Goal: Task Accomplishment & Management: Manage account settings

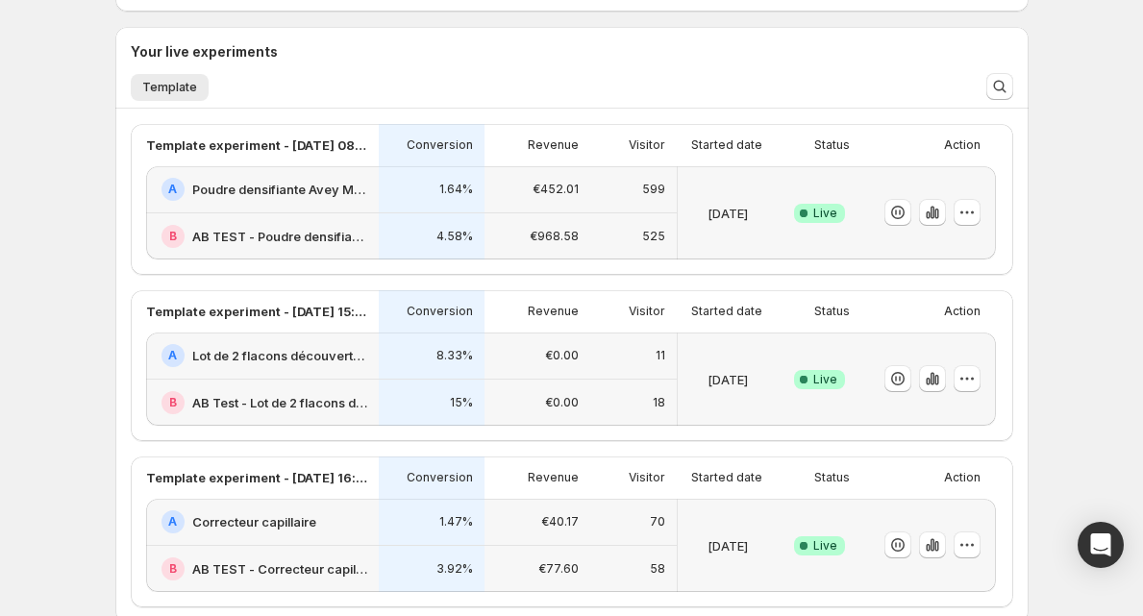
scroll to position [410, 0]
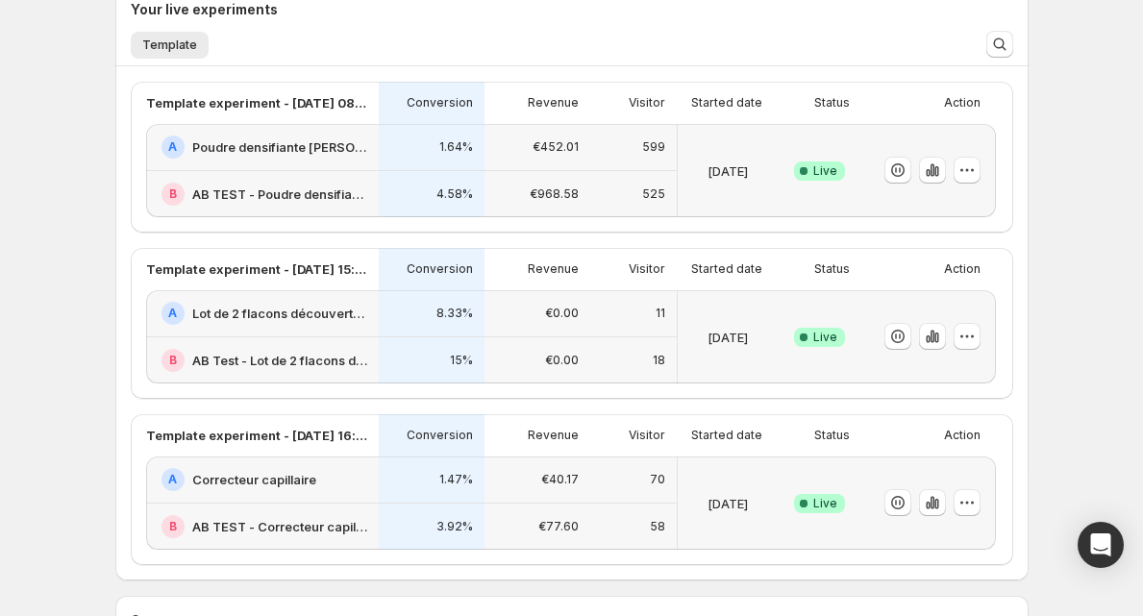
scroll to position [448, 0]
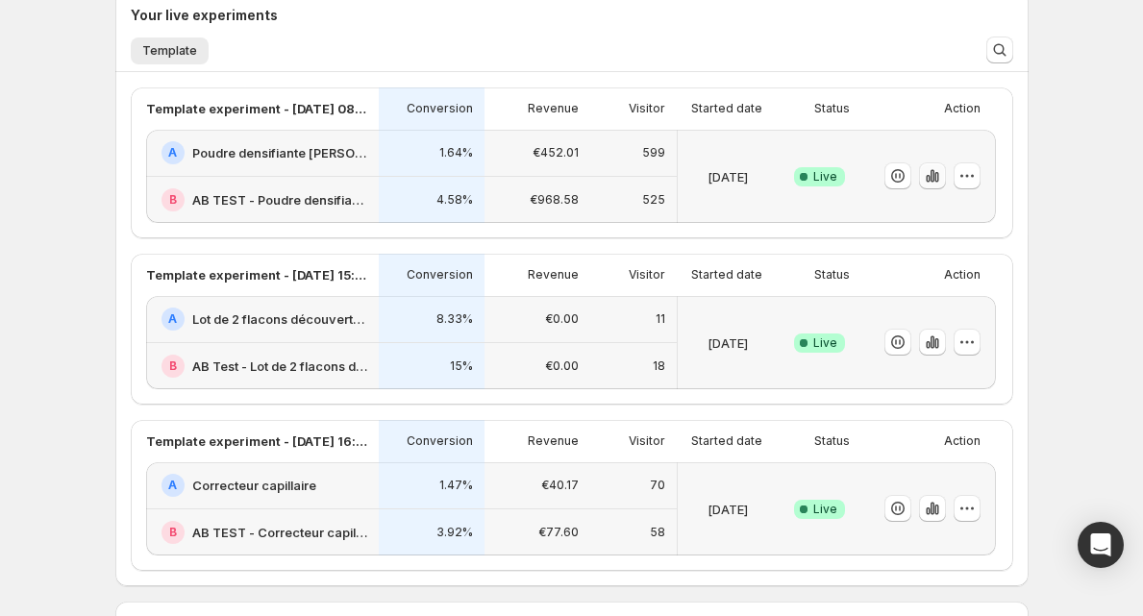
click at [940, 172] on icon "button" at bounding box center [931, 175] width 19 height 19
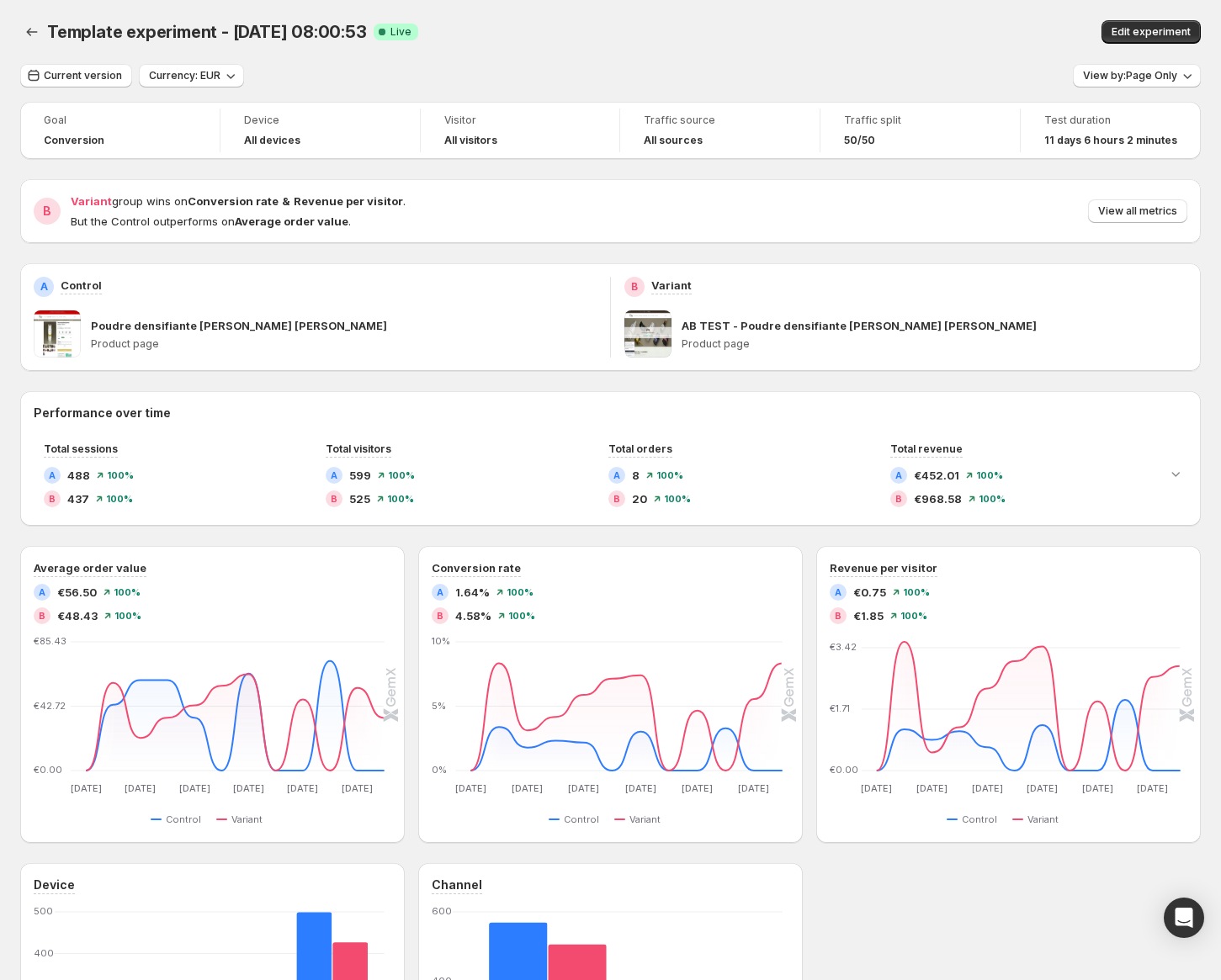
click at [188, 28] on span "Template experiment - [DATE] 08:00:53" at bounding box center [207, 32] width 320 height 20
click at [1000, 34] on span "Edit experiment" at bounding box center [1151, 32] width 79 height 13
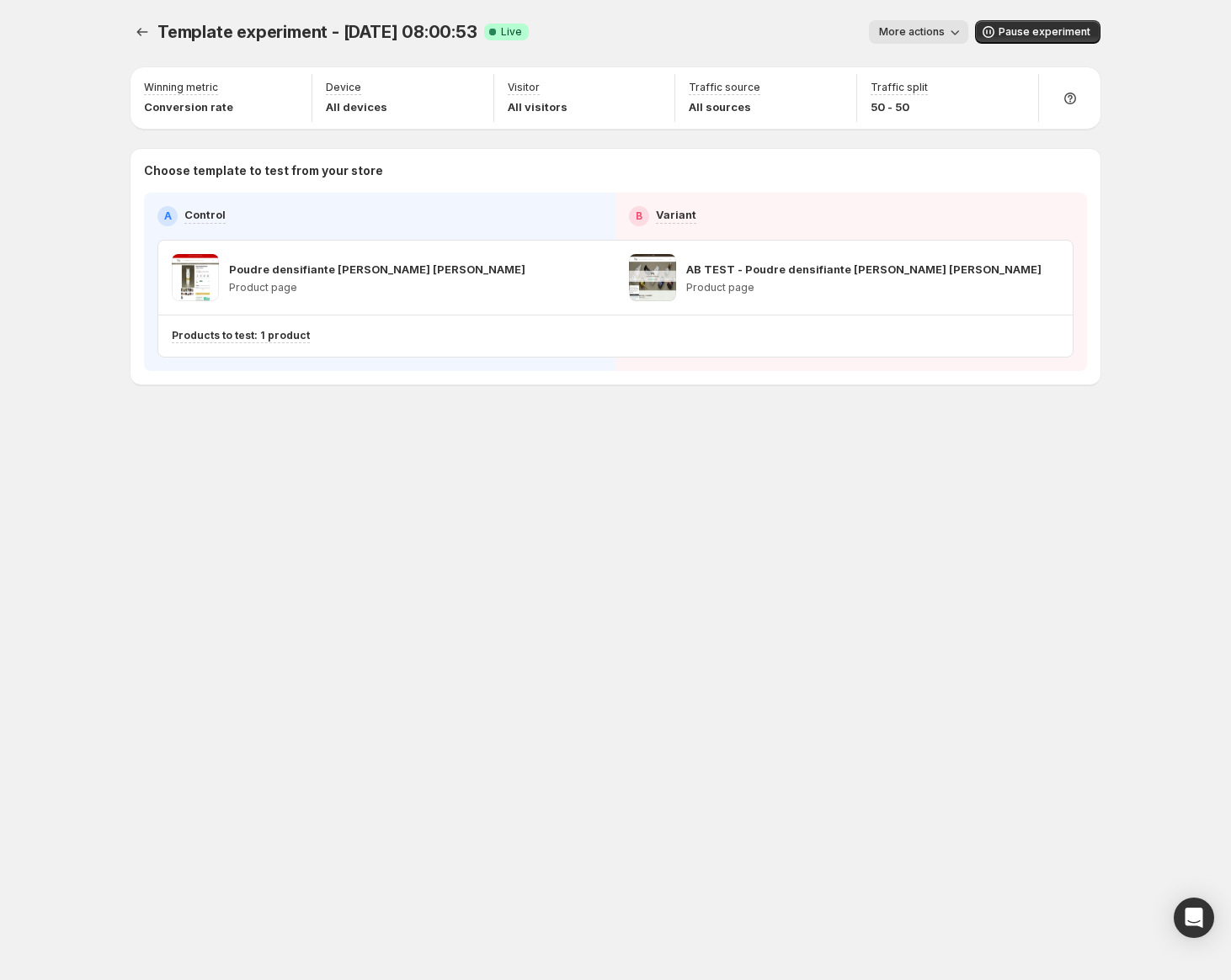
click at [301, 29] on span "Template experiment - [DATE] 08:00:53" at bounding box center [317, 32] width 320 height 20
click at [949, 44] on div "Template experiment - [DATE] 08:00:53. This page is ready Template experiment -…" at bounding box center [615, 32] width 970 height 64
click at [945, 39] on button "More actions" at bounding box center [918, 32] width 99 height 24
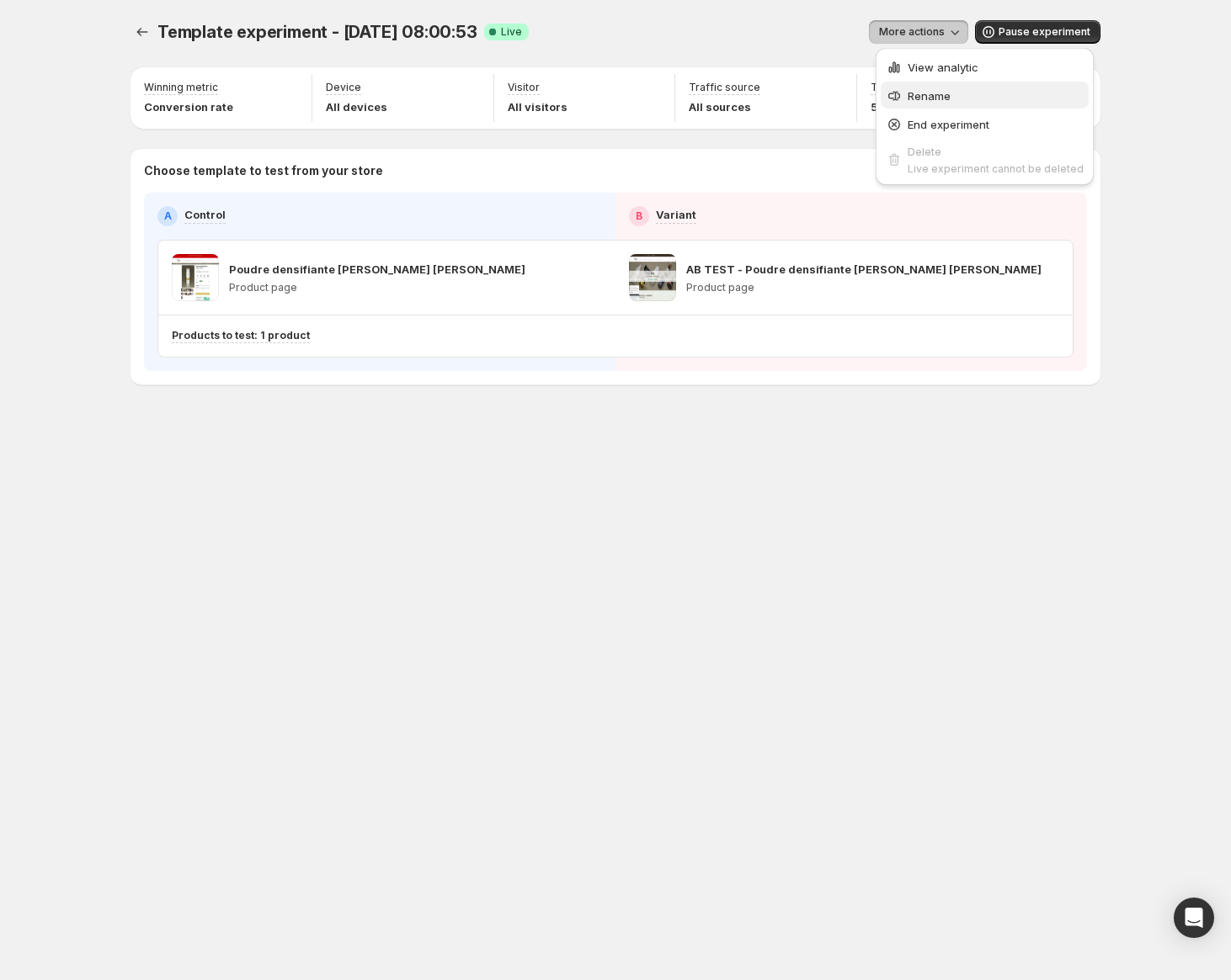
click at [942, 93] on span "Rename" at bounding box center [929, 95] width 43 height 13
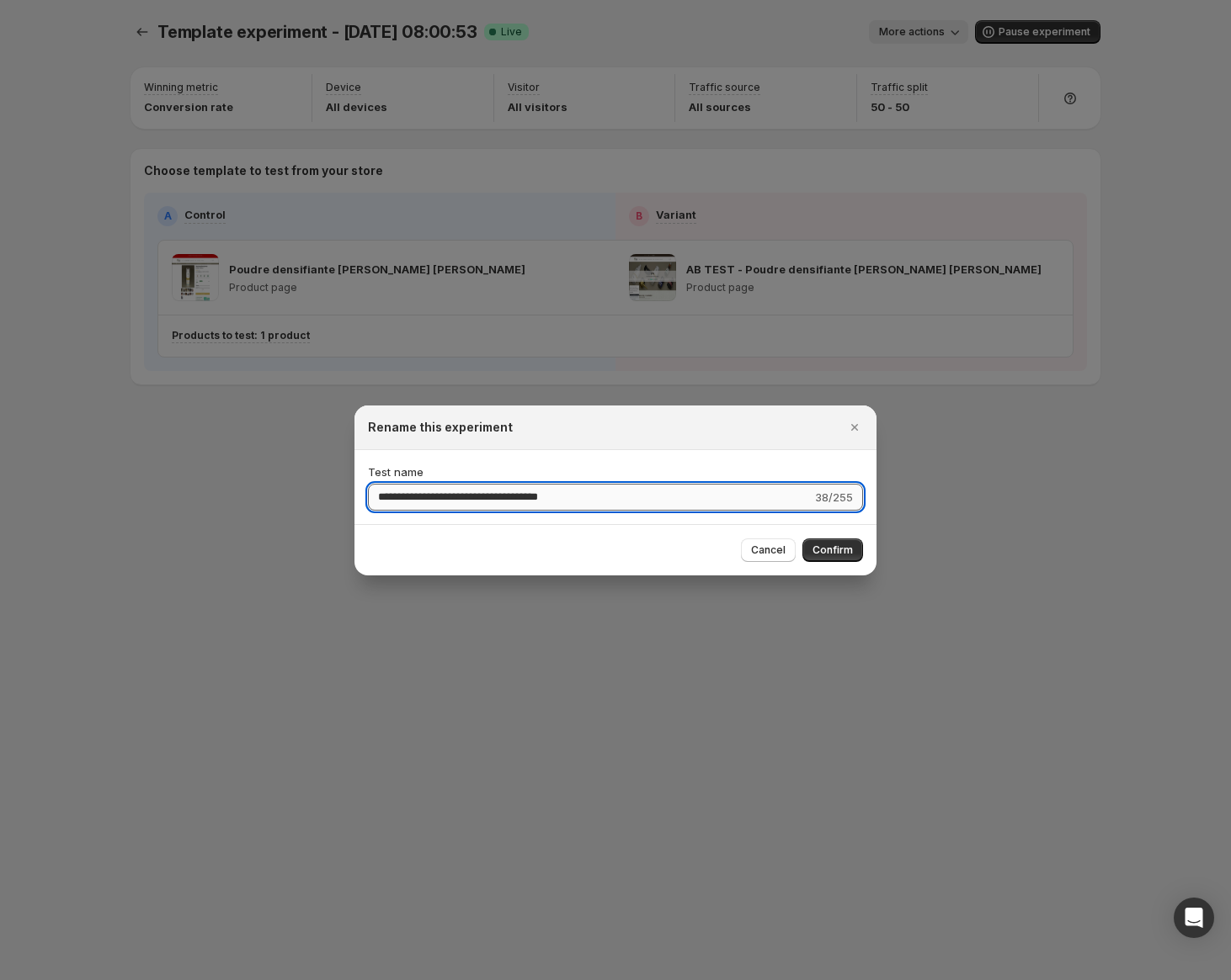
click at [507, 494] on input "**********" at bounding box center [590, 497] width 443 height 27
click at [507, 493] on input "**********" at bounding box center [590, 497] width 443 height 27
type input "*"
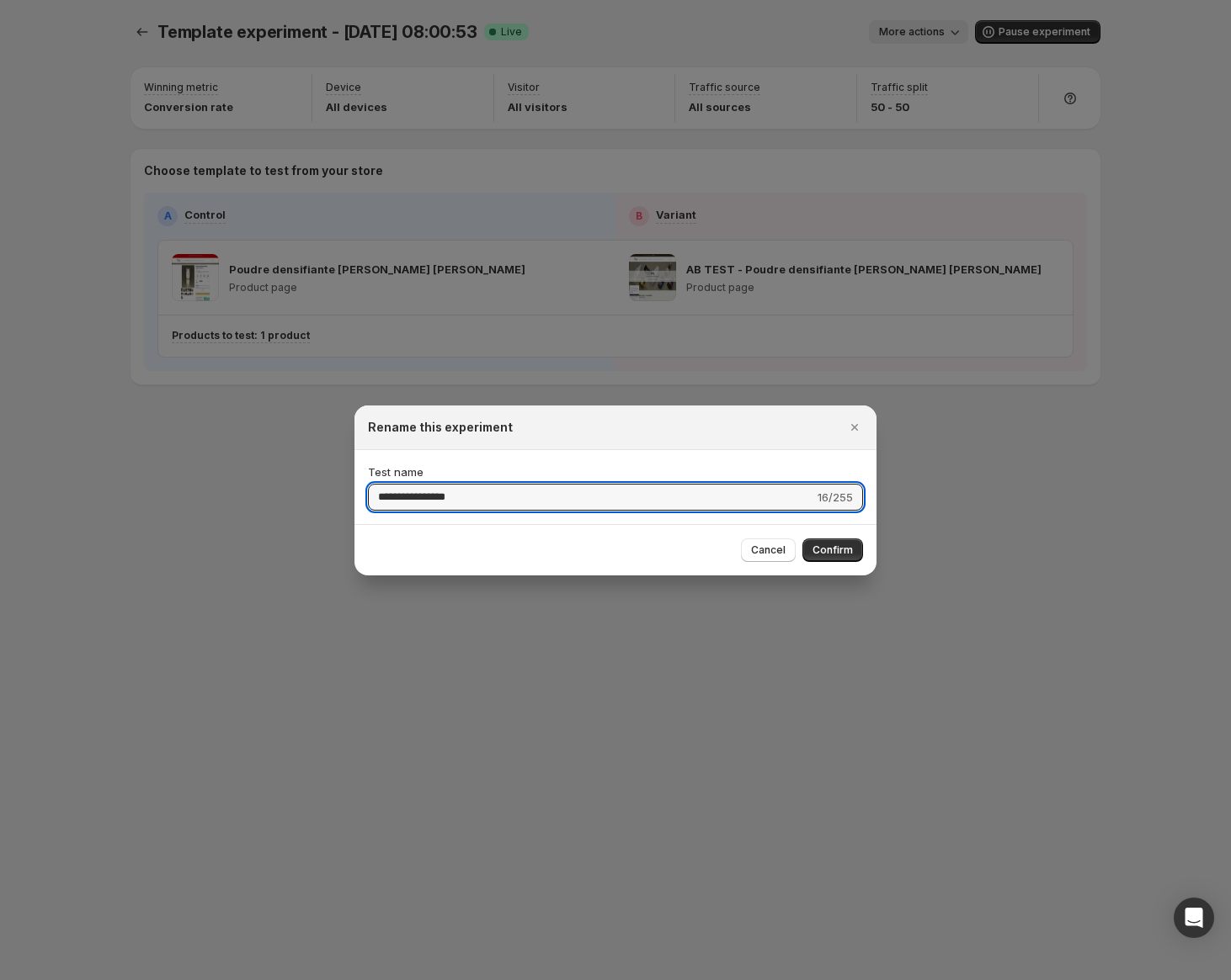
type input "**********"
click at [830, 539] on span "Confirm" at bounding box center [832, 550] width 40 height 13
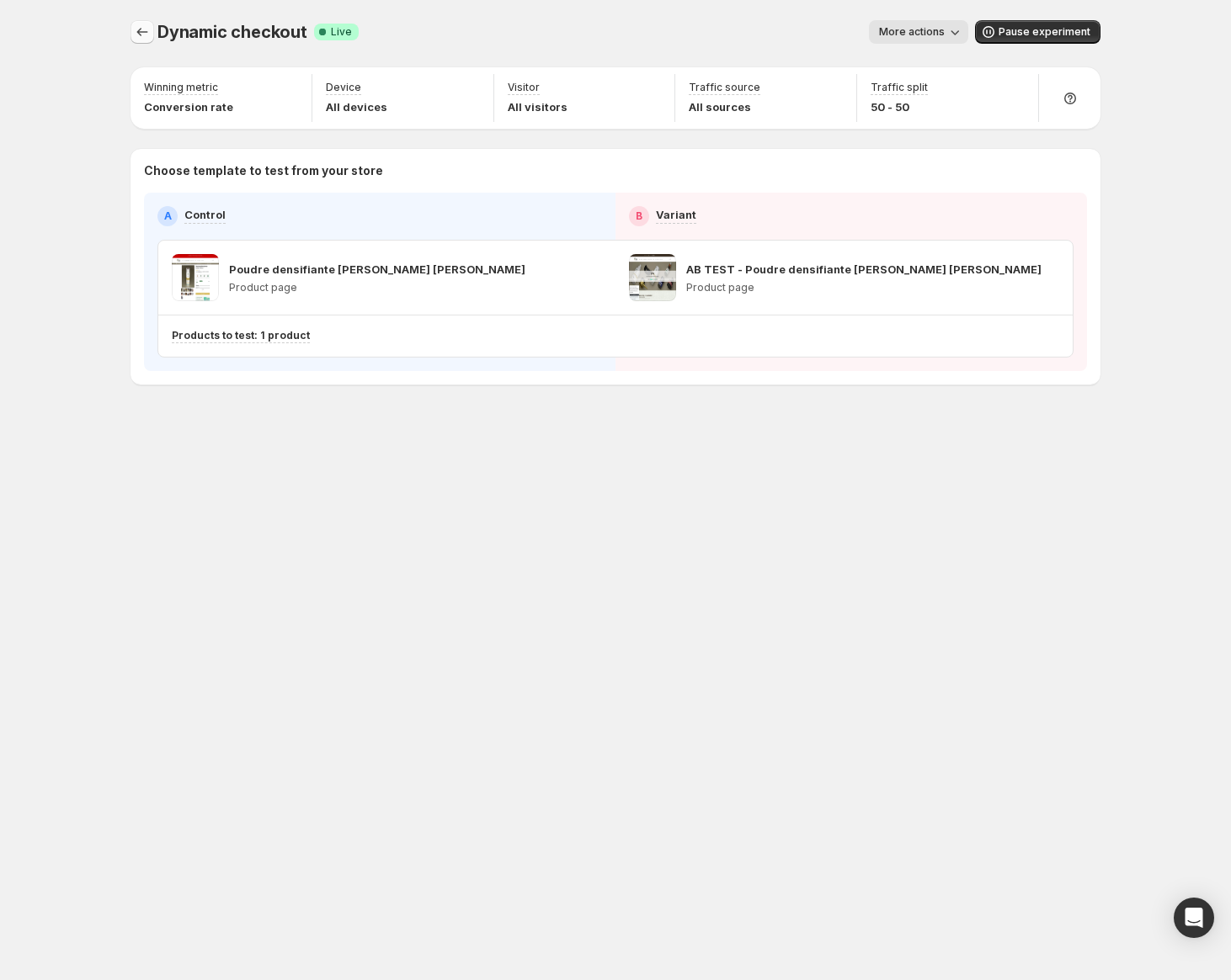
click at [147, 32] on icon "Experiments" at bounding box center [142, 32] width 17 height 17
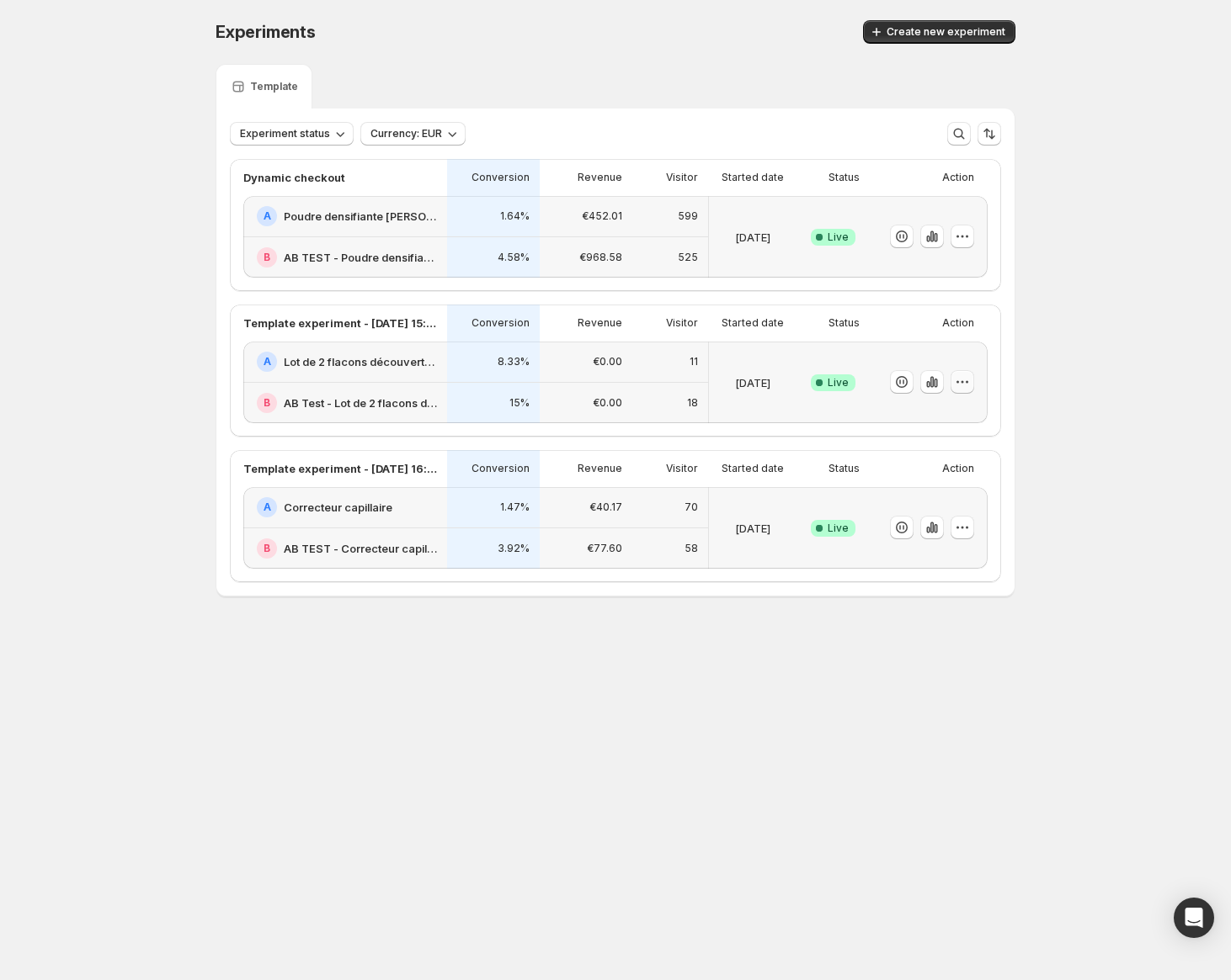
click at [960, 383] on icon "button" at bounding box center [962, 382] width 17 height 17
click at [957, 442] on span "Rename" at bounding box center [978, 446] width 176 height 17
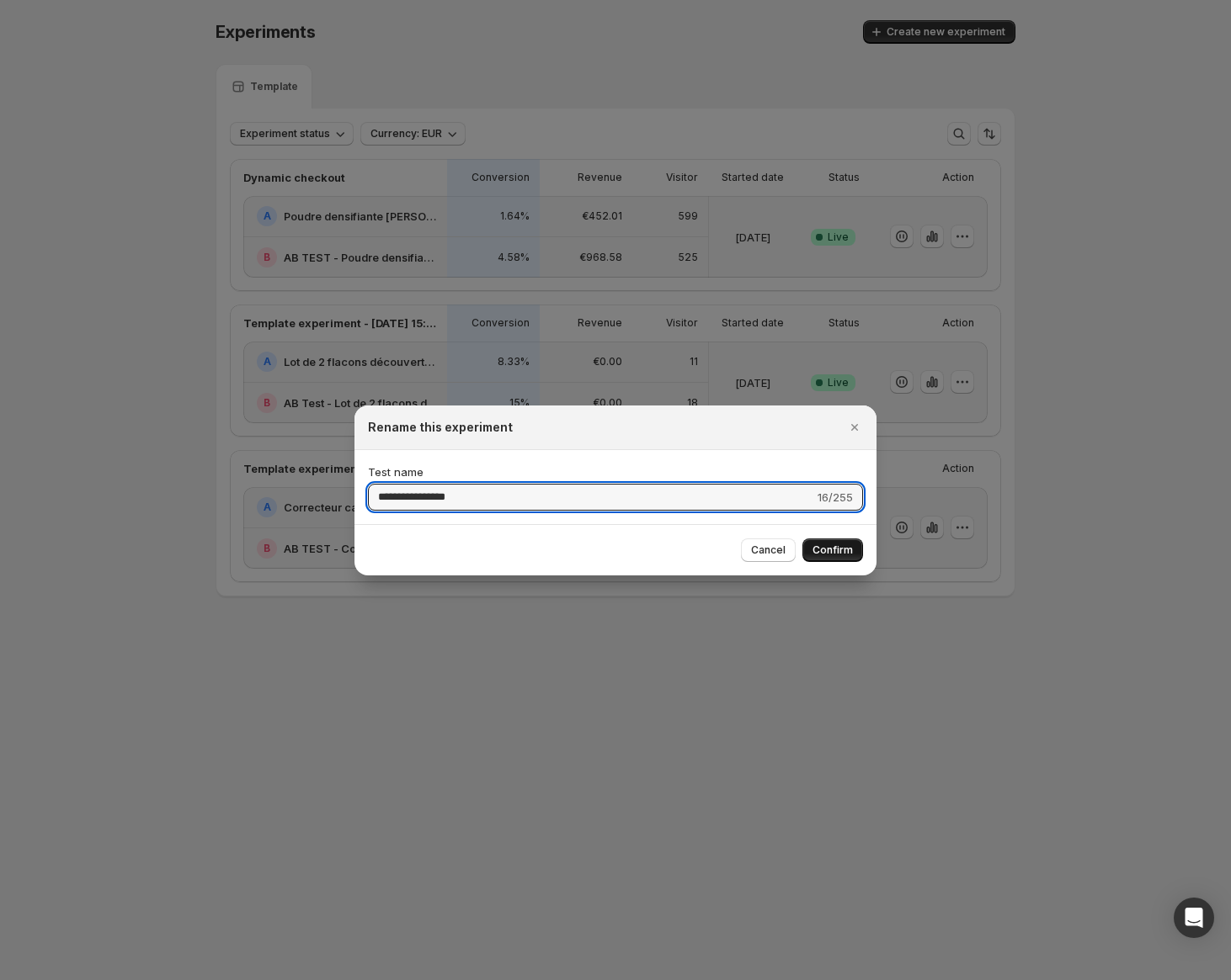
type input "**********"
click at [827, 539] on span "Confirm" at bounding box center [832, 550] width 40 height 13
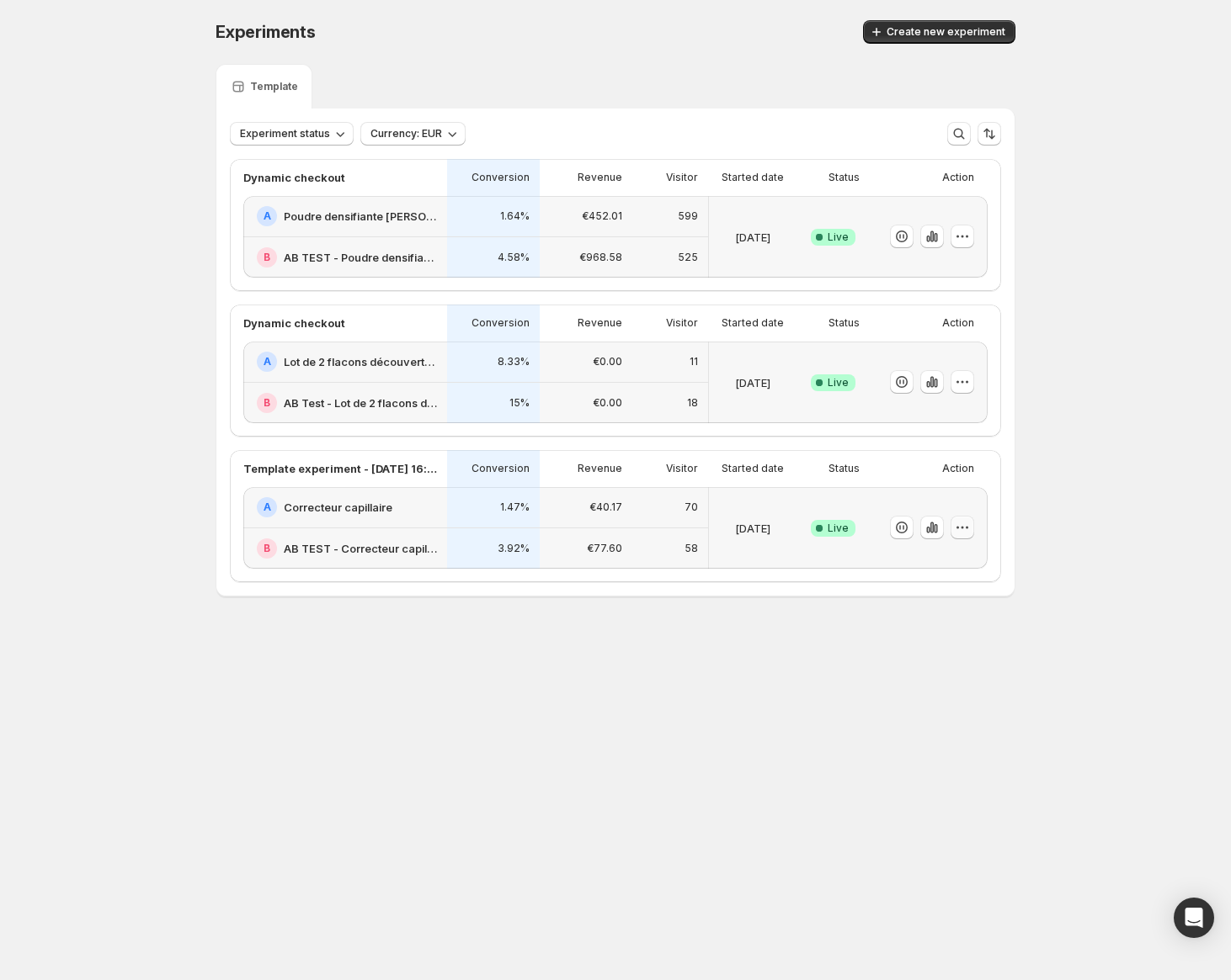
click at [963, 526] on icon "button" at bounding box center [962, 527] width 17 height 17
click at [961, 539] on span "Rename" at bounding box center [978, 591] width 176 height 17
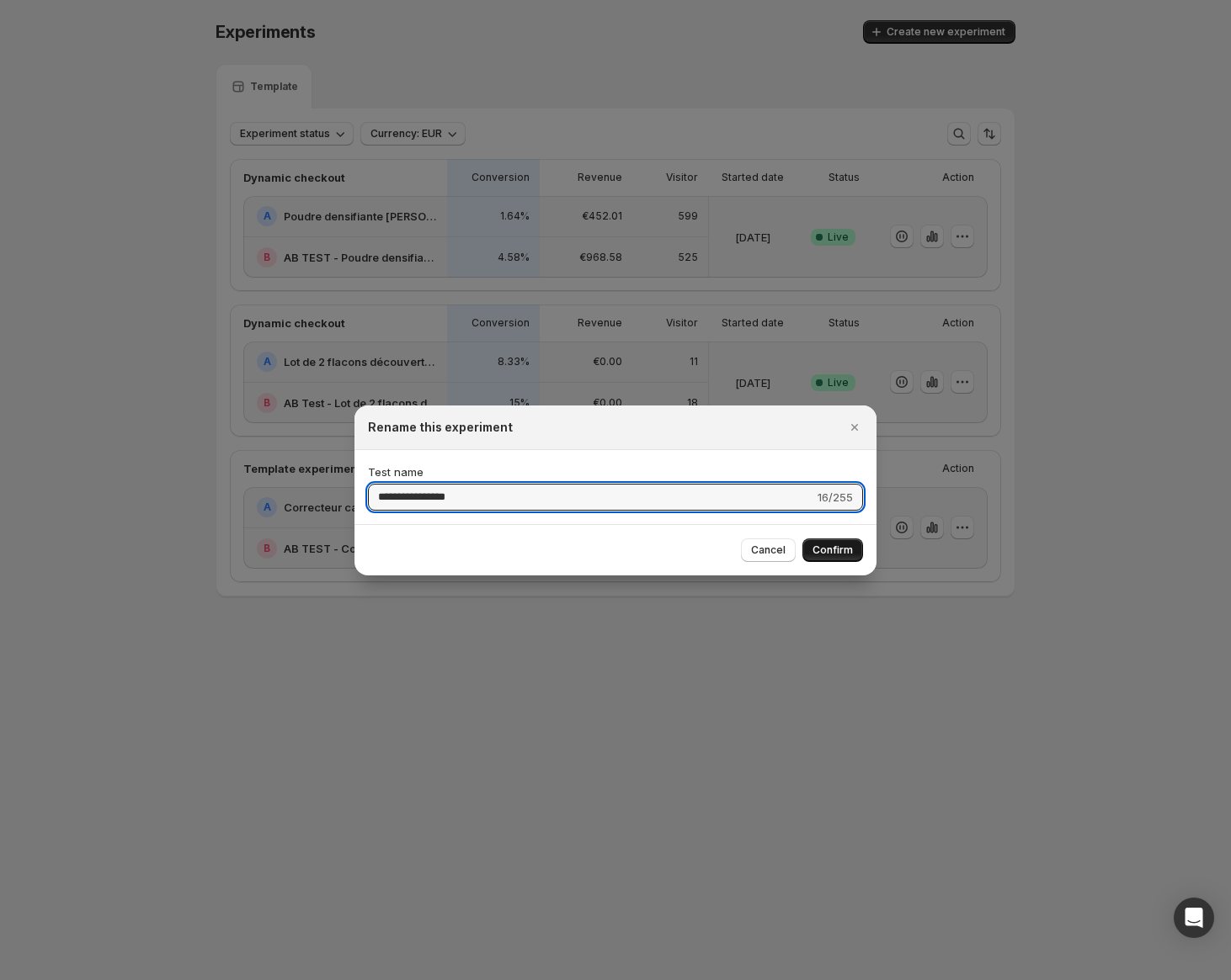
type input "**********"
click at [838, 539] on span "Confirm" at bounding box center [832, 550] width 40 height 13
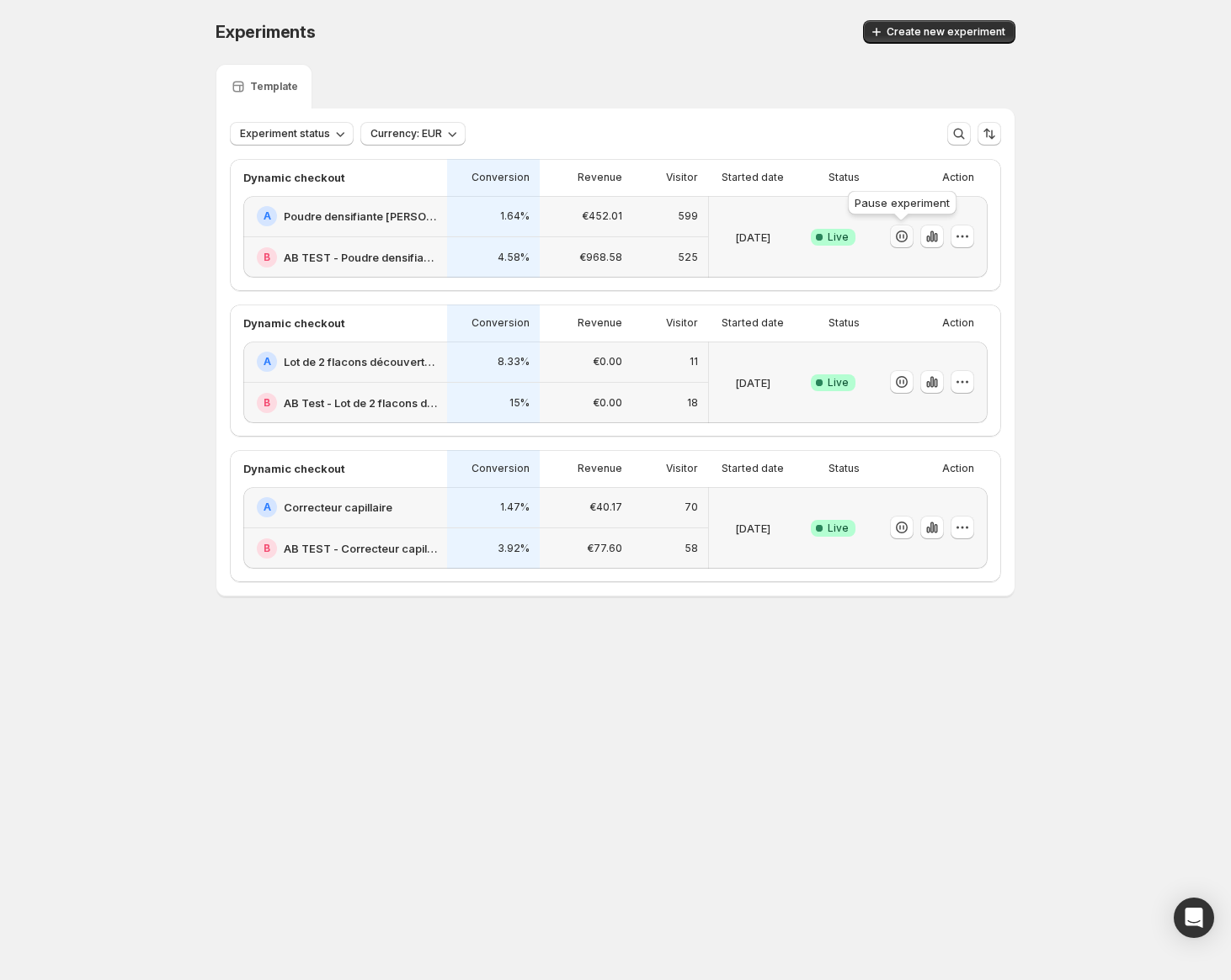
click at [902, 242] on icon "button" at bounding box center [901, 236] width 11 height 11
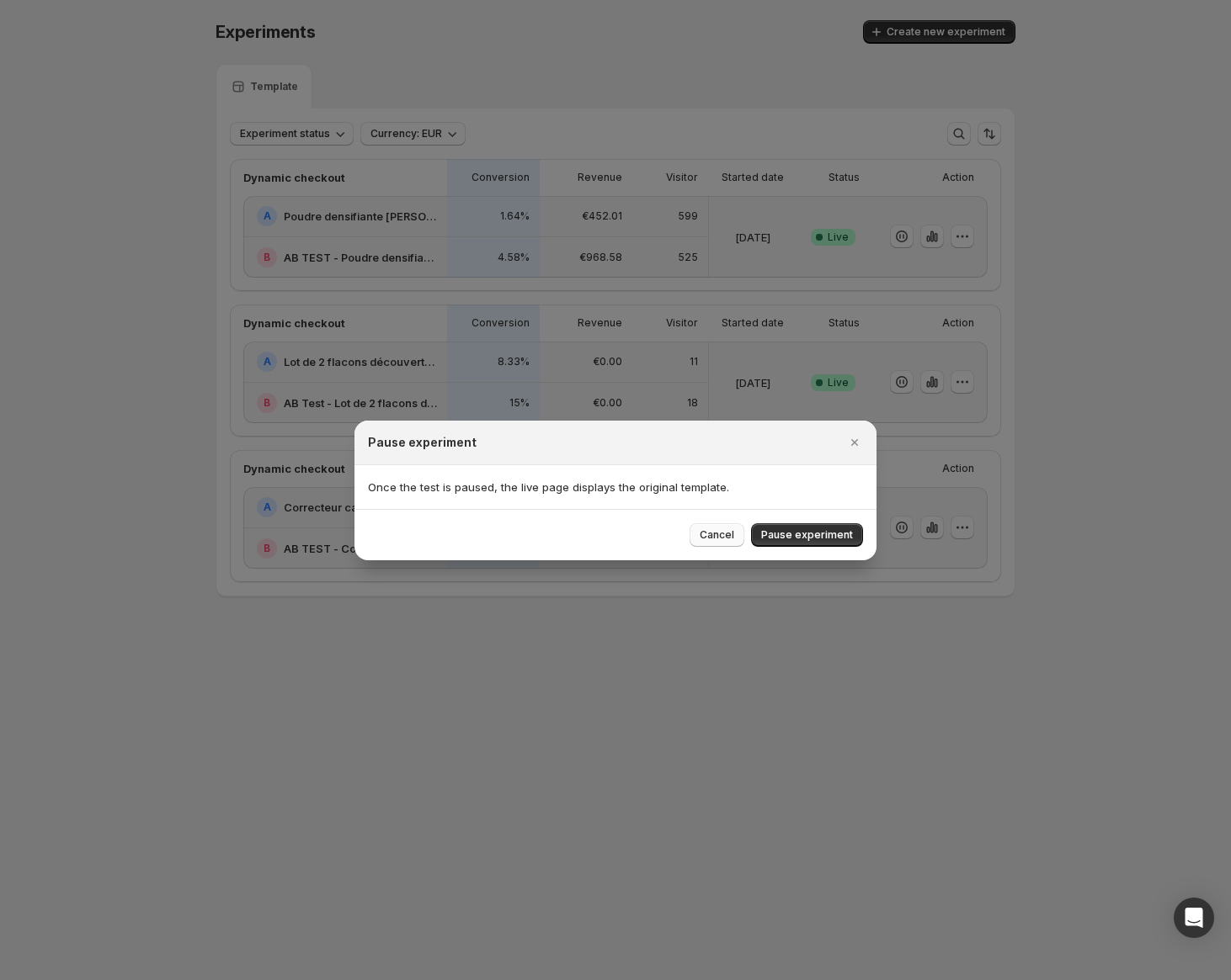
click at [725, 537] on span "Cancel" at bounding box center [717, 534] width 34 height 13
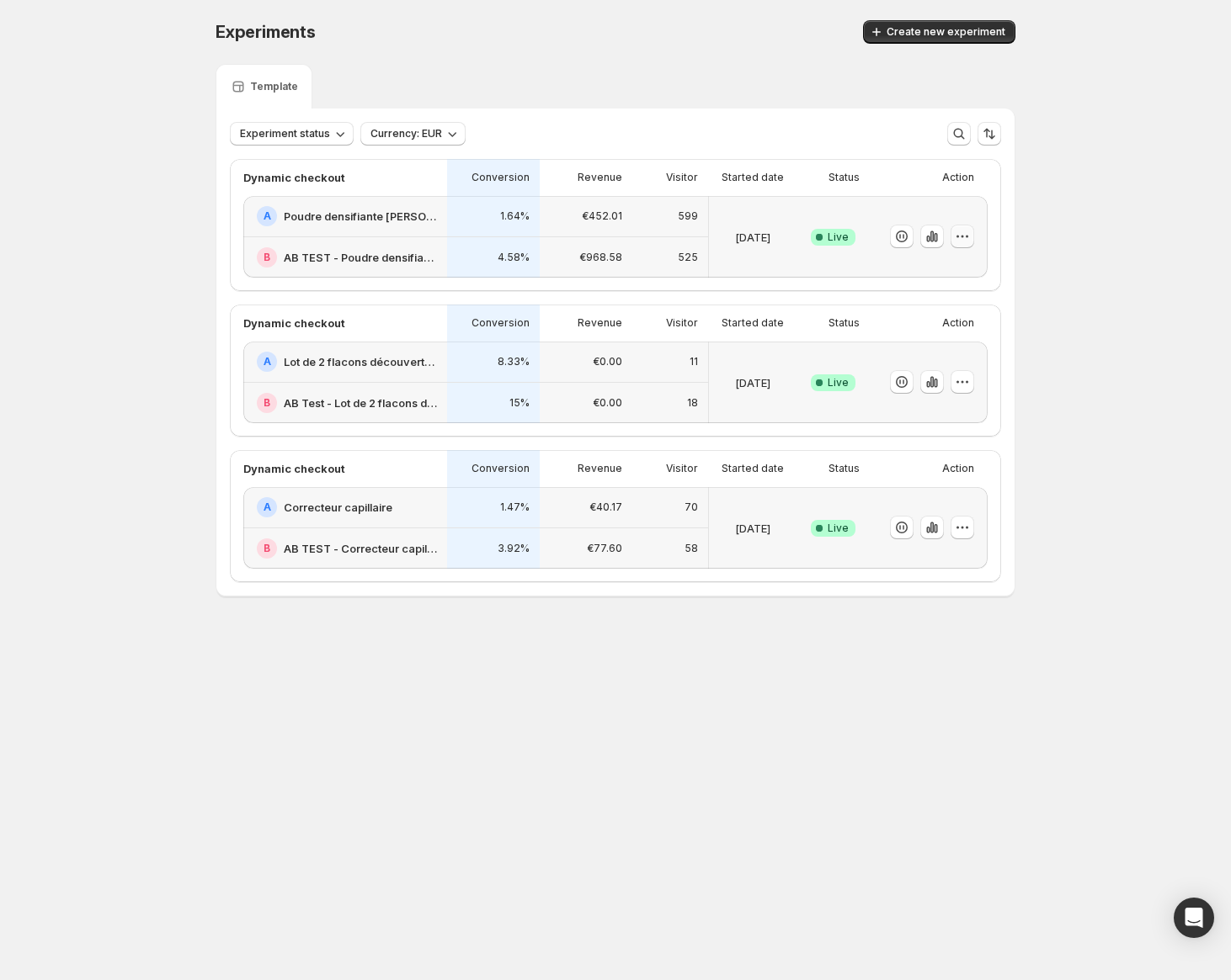
click at [958, 248] on button "button" at bounding box center [962, 236] width 24 height 24
click at [1001, 216] on div "Experiments. This page is ready Experiments Create new experiment Template Expe…" at bounding box center [615, 343] width 1231 height 687
click at [965, 236] on icon "button" at bounding box center [962, 236] width 17 height 17
click at [961, 328] on span "End experiment" at bounding box center [930, 328] width 81 height 13
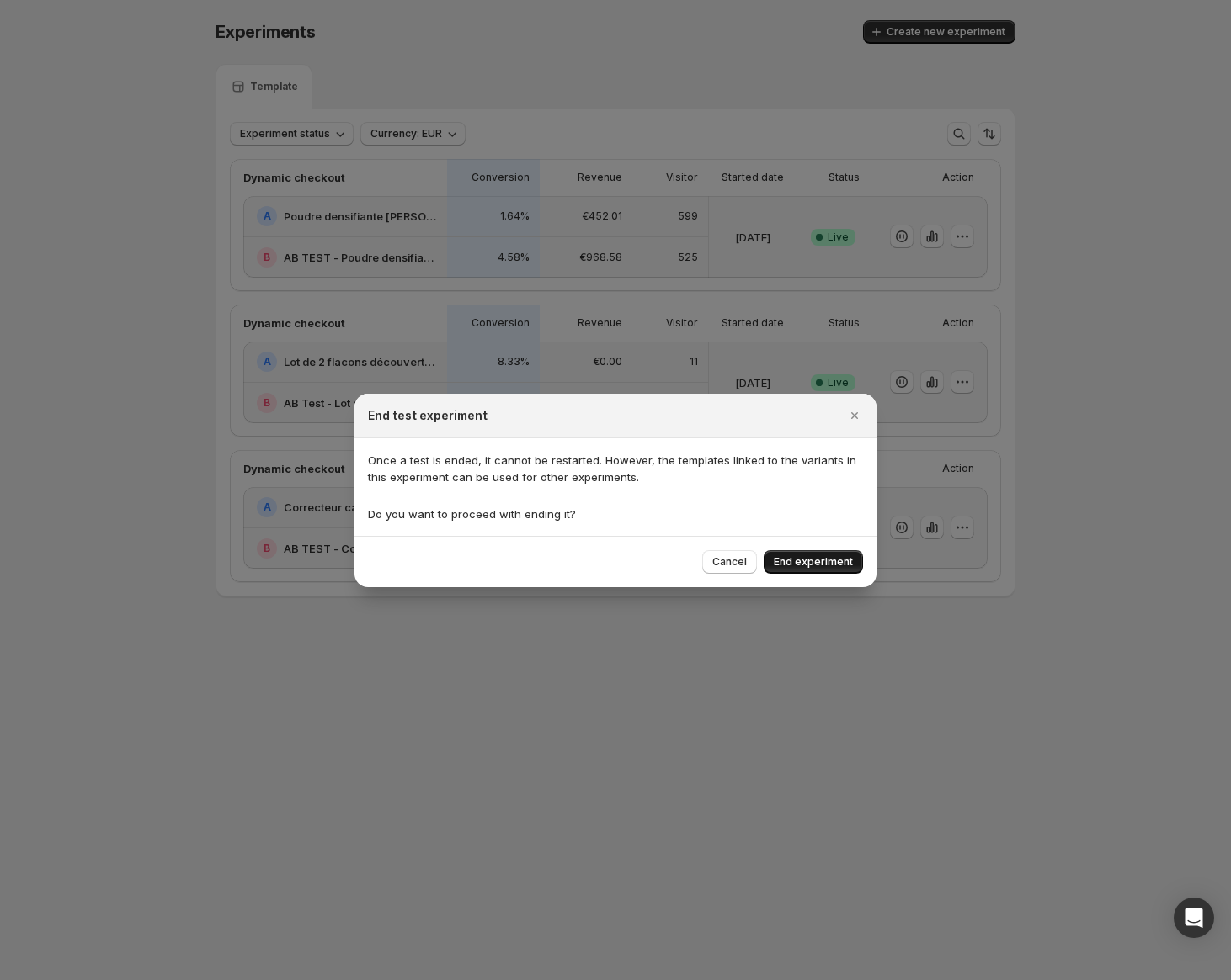
click at [814, 539] on span "End experiment" at bounding box center [813, 561] width 79 height 13
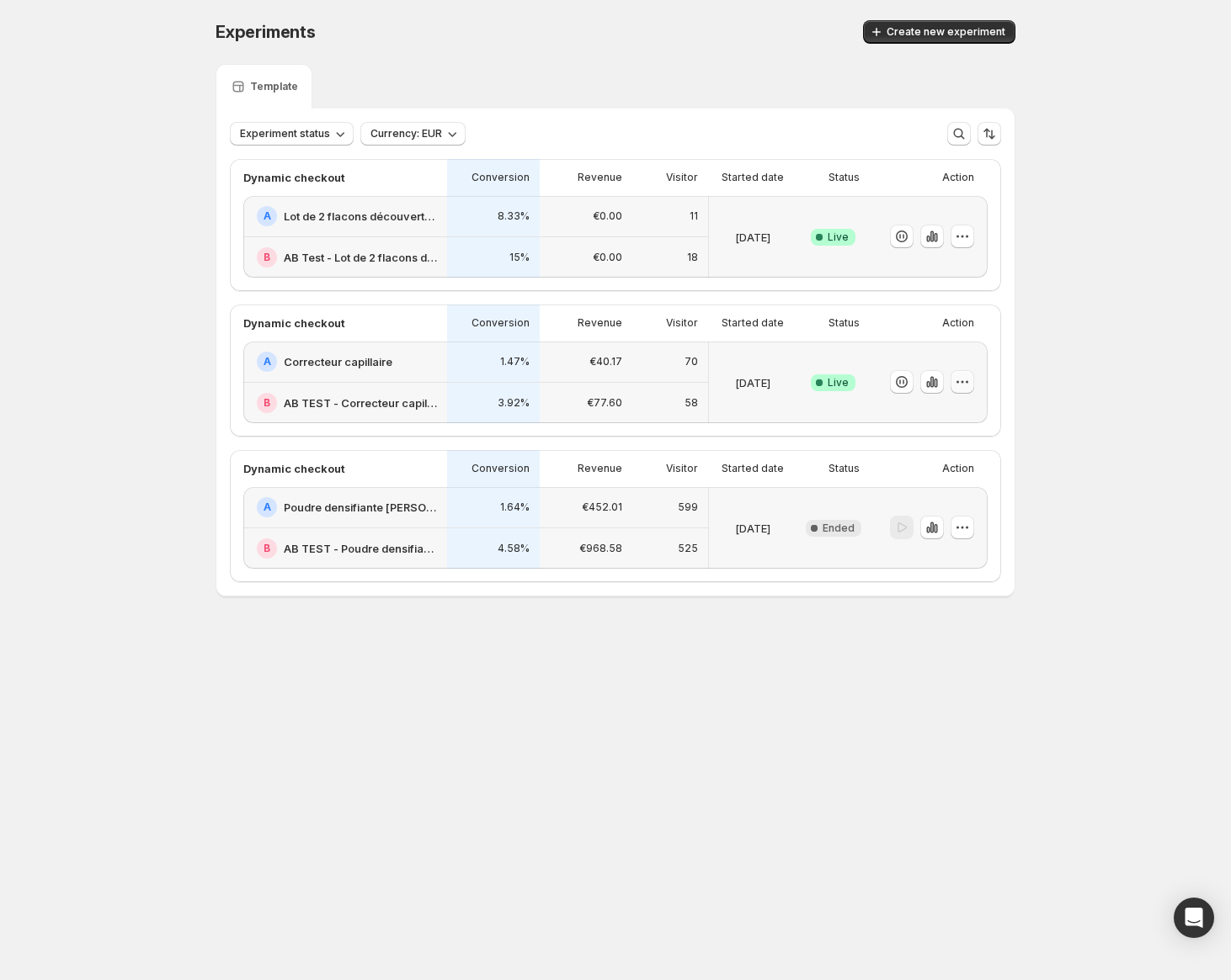
click at [967, 384] on icon "button" at bounding box center [962, 382] width 17 height 17
click at [955, 480] on span "End experiment" at bounding box center [930, 474] width 81 height 13
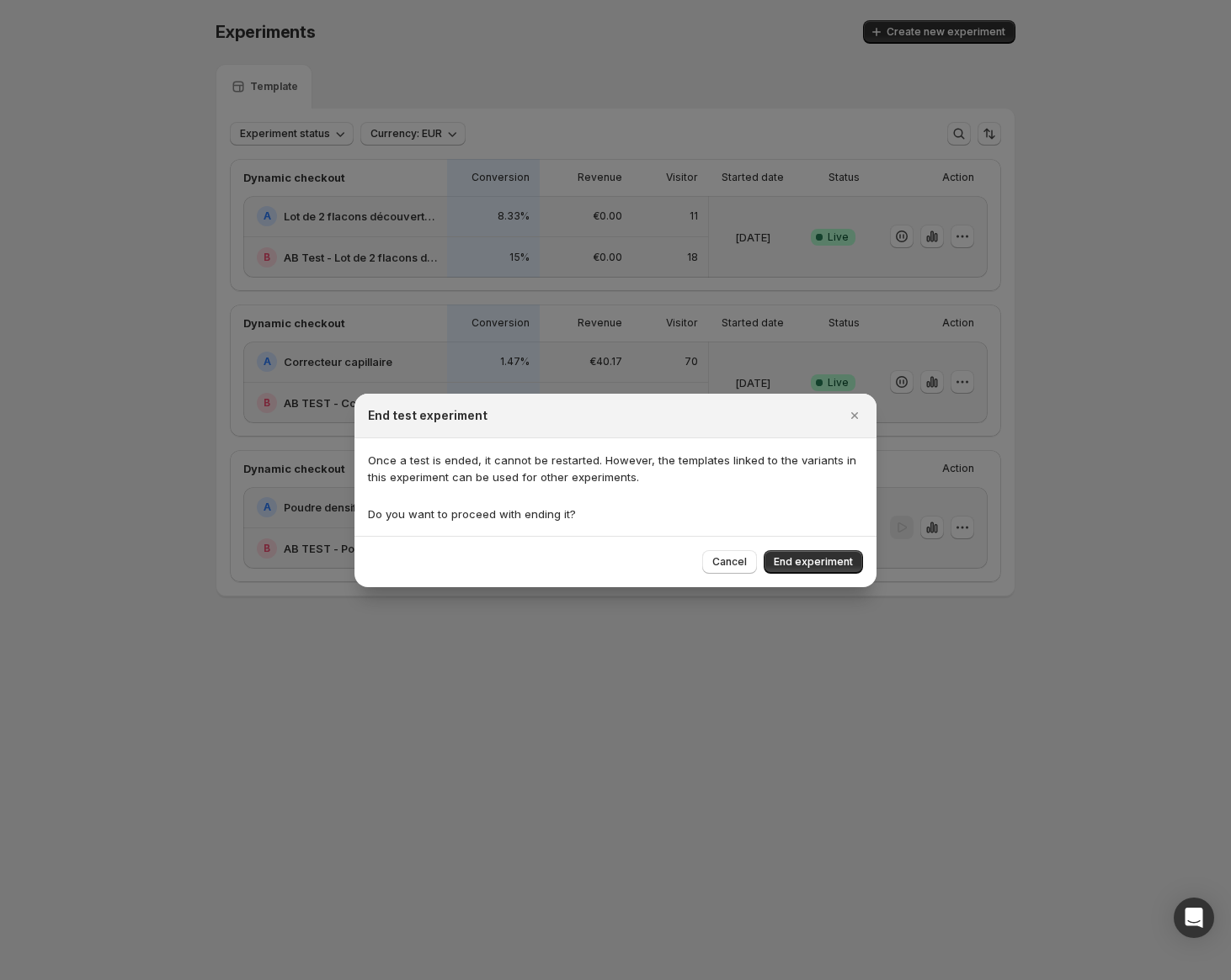
click at [854, 539] on button "End experiment" at bounding box center [813, 561] width 99 height 24
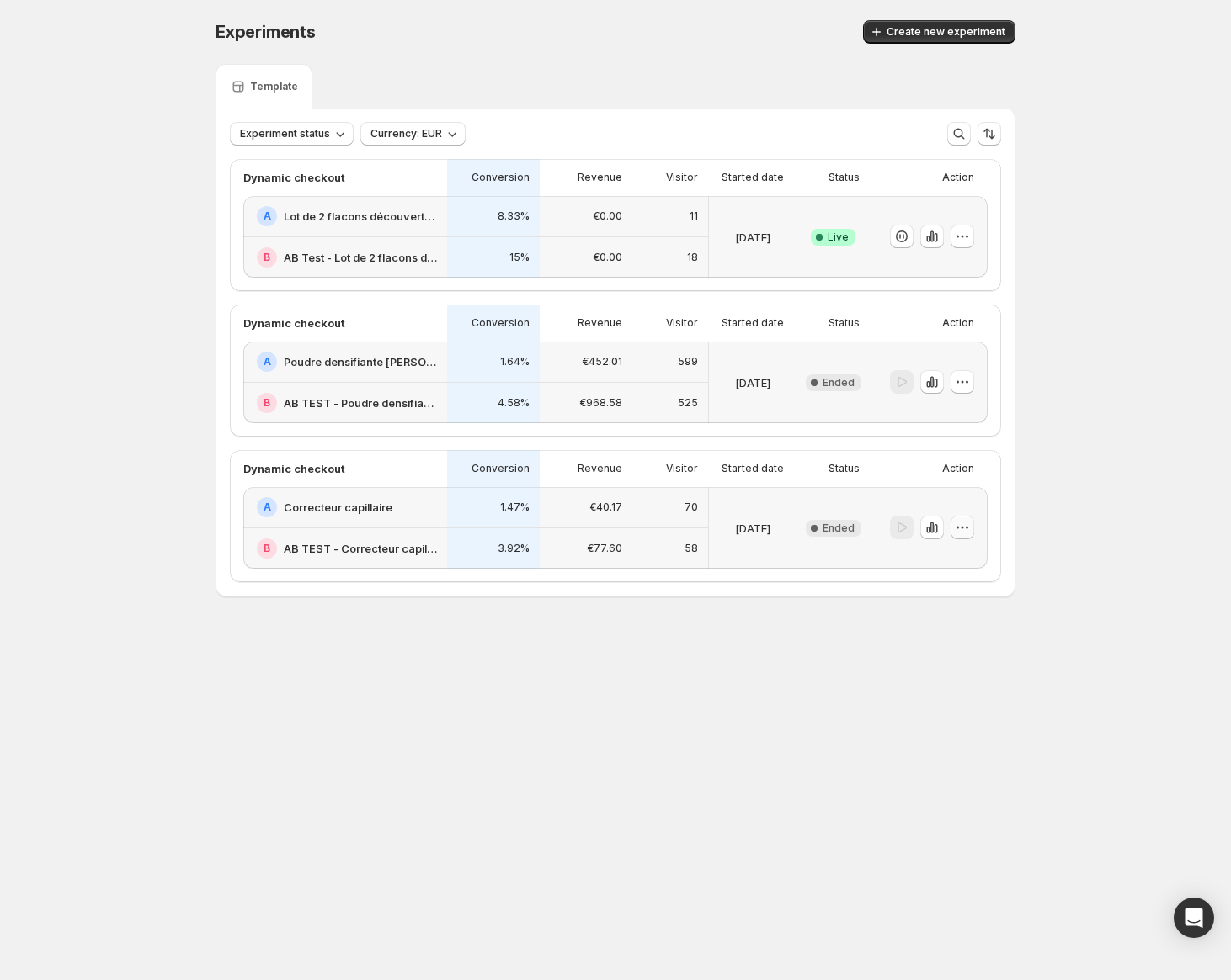
click at [966, 533] on icon "button" at bounding box center [962, 527] width 17 height 17
click at [956, 229] on icon "button" at bounding box center [962, 236] width 17 height 17
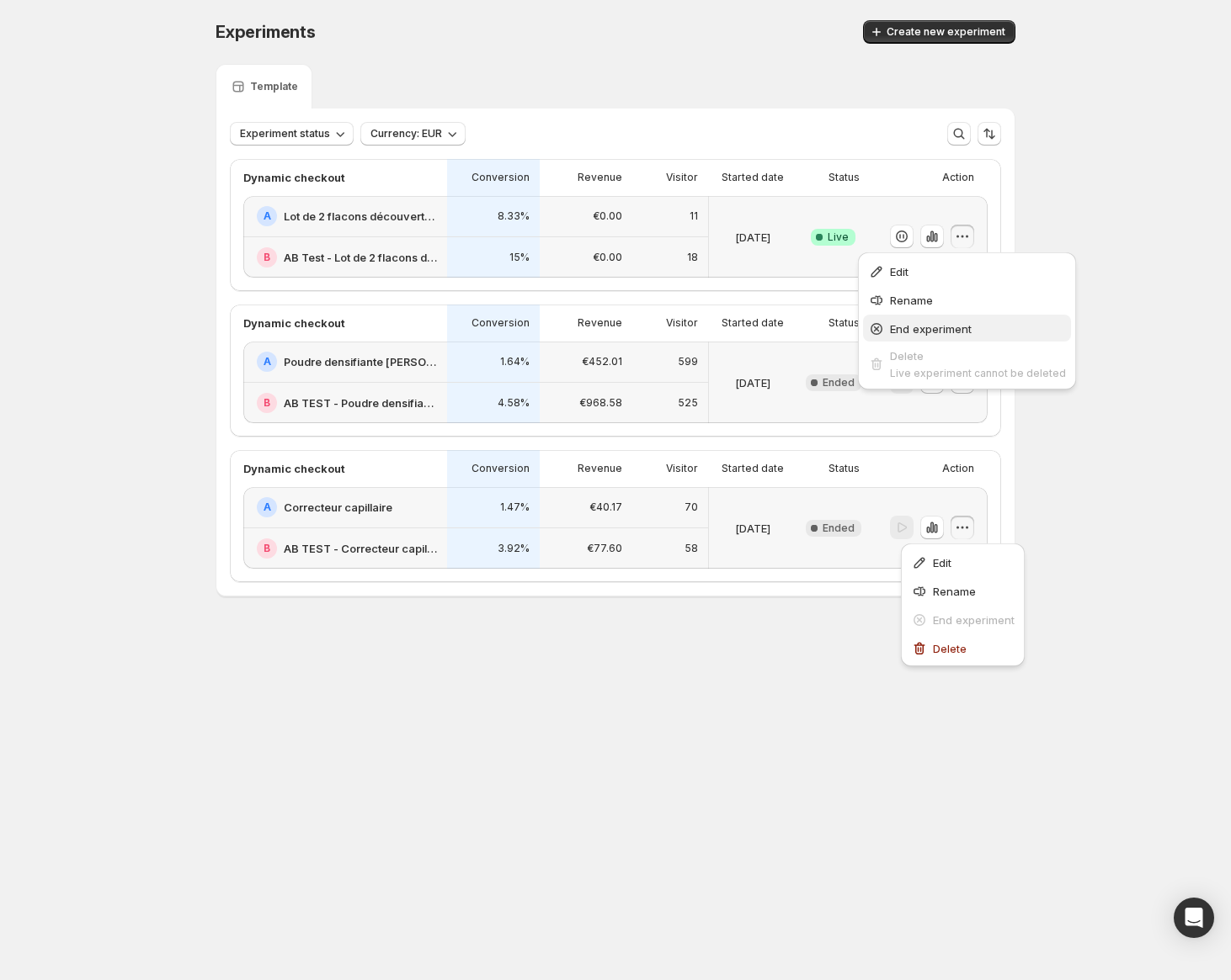
click at [936, 335] on span "End experiment" at bounding box center [930, 328] width 81 height 13
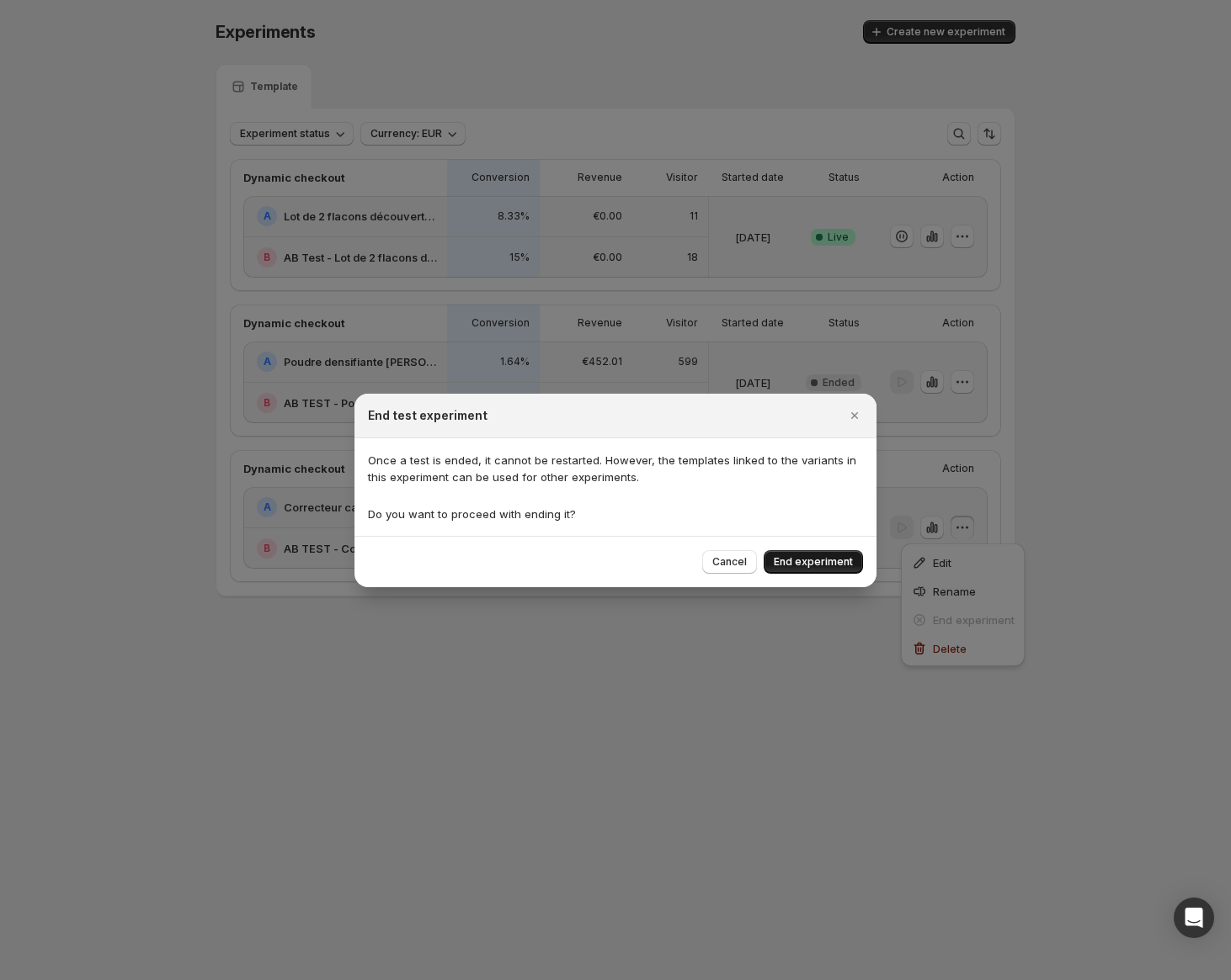
click at [800, 539] on span "End experiment" at bounding box center [813, 561] width 79 height 13
